Goal: Task Accomplishment & Management: Use online tool/utility

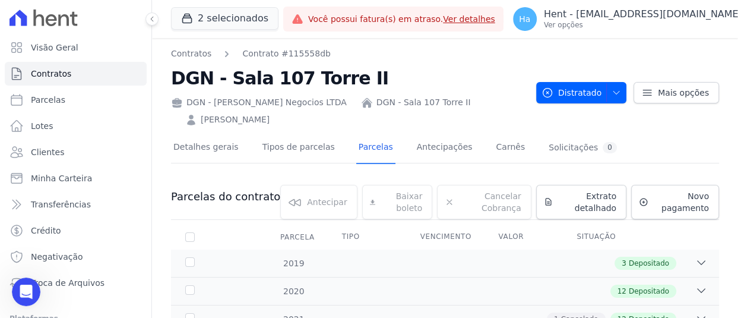
scroll to position [262, 0]
click at [227, 16] on button "2 selecionados" at bounding box center [224, 18] width 107 height 23
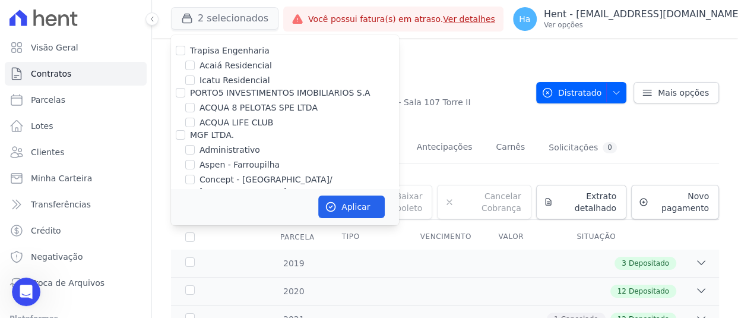
scroll to position [1401, 0]
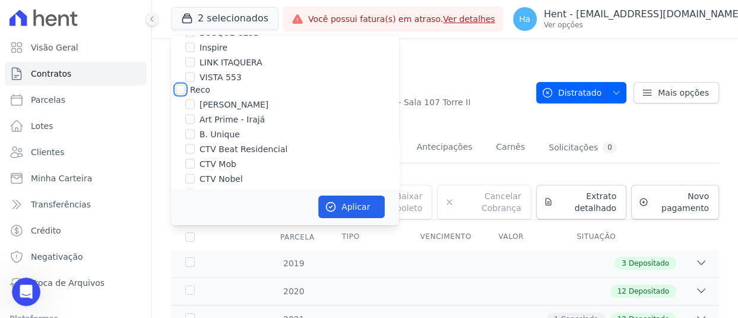
click at [177, 85] on input "Reco" at bounding box center [180, 89] width 9 height 9
checkbox input "true"
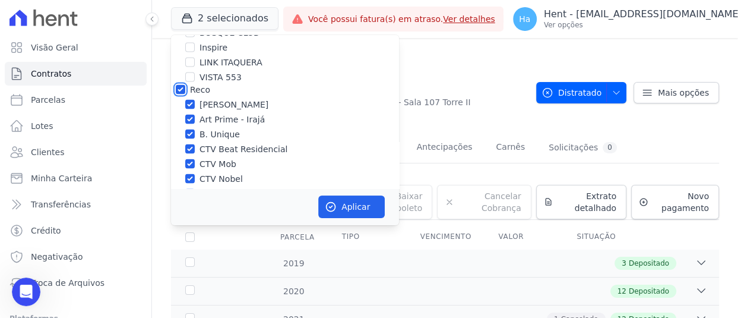
checkbox input "true"
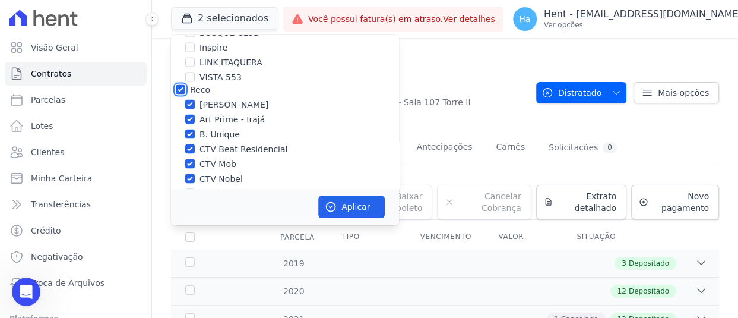
checkbox input "true"
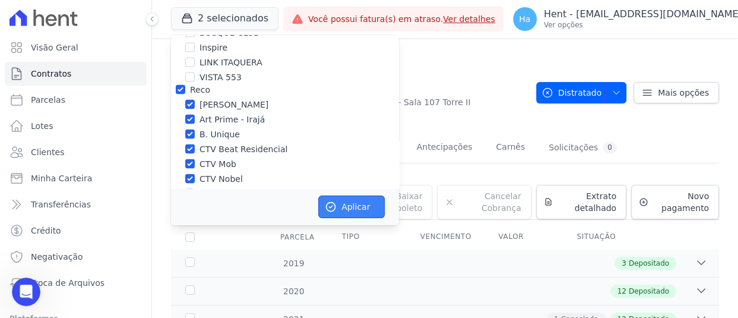
click at [353, 208] on button "Aplicar" at bounding box center [351, 206] width 66 height 23
